Goal: Information Seeking & Learning: Learn about a topic

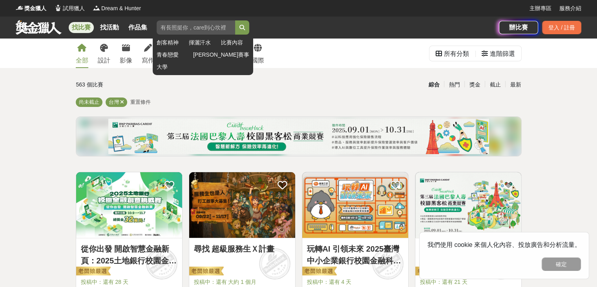
click at [169, 26] on input "search" at bounding box center [196, 27] width 79 height 14
type input "大學"
click at [235, 20] on button "submit" at bounding box center [242, 27] width 14 height 14
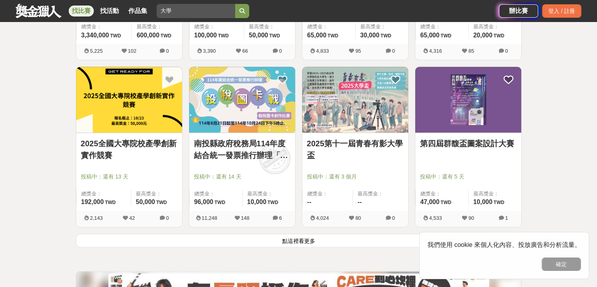
scroll to position [981, 0]
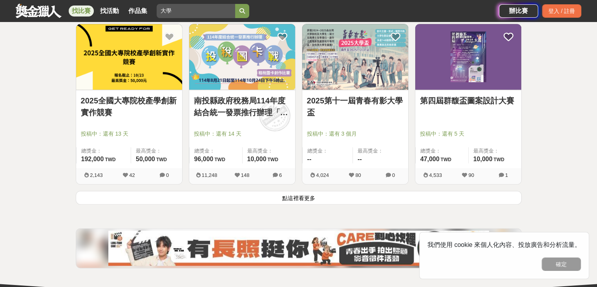
click at [301, 198] on button "點這裡看更多" at bounding box center [299, 197] width 446 height 14
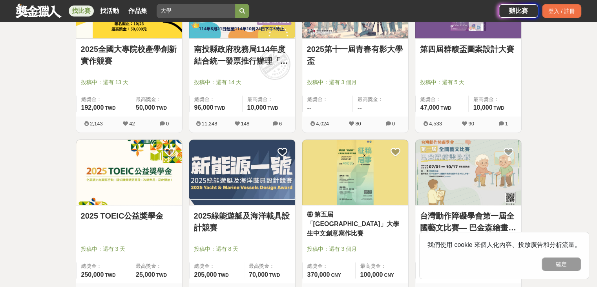
scroll to position [1099, 0]
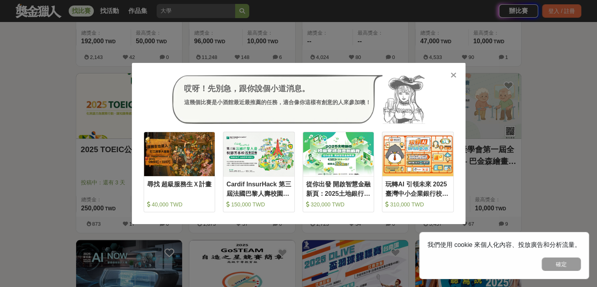
click at [453, 76] on icon at bounding box center [454, 75] width 6 height 8
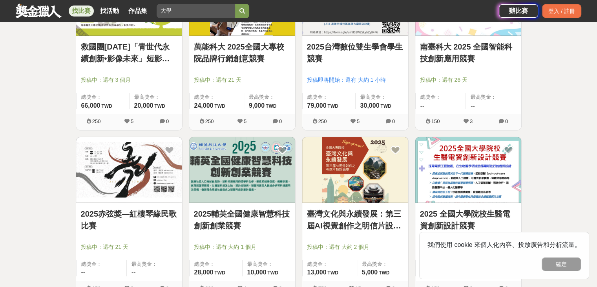
scroll to position [2002, 0]
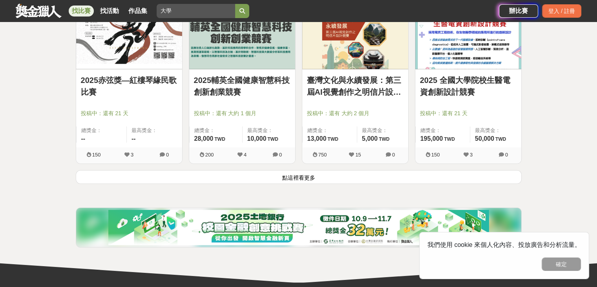
click at [296, 178] on button "點這裡看更多" at bounding box center [299, 177] width 446 height 14
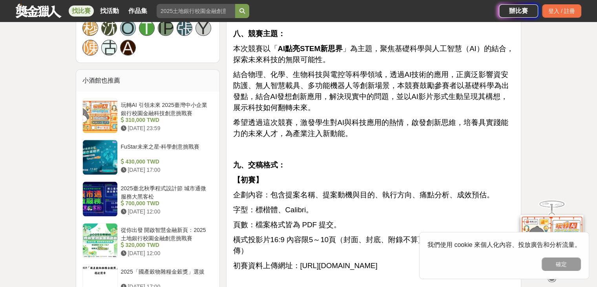
scroll to position [903, 0]
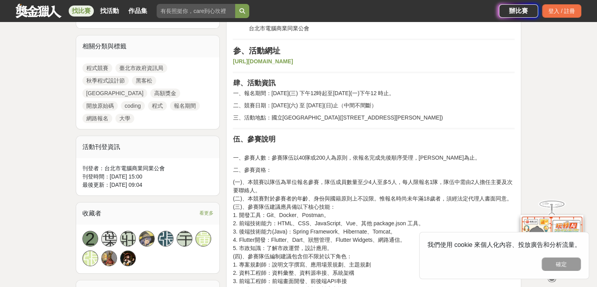
scroll to position [432, 0]
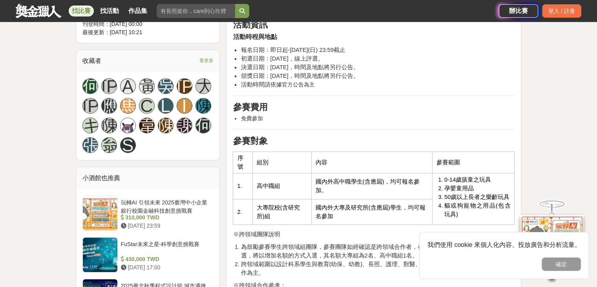
scroll to position [550, 0]
